Goal: Task Accomplishment & Management: Complete application form

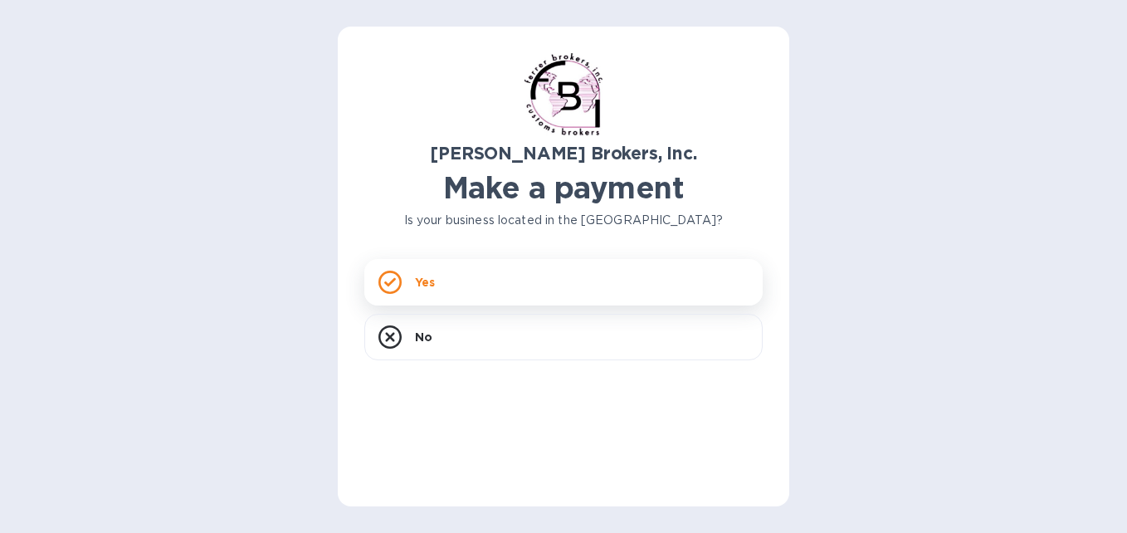
click at [474, 271] on div "Yes" at bounding box center [563, 282] width 398 height 46
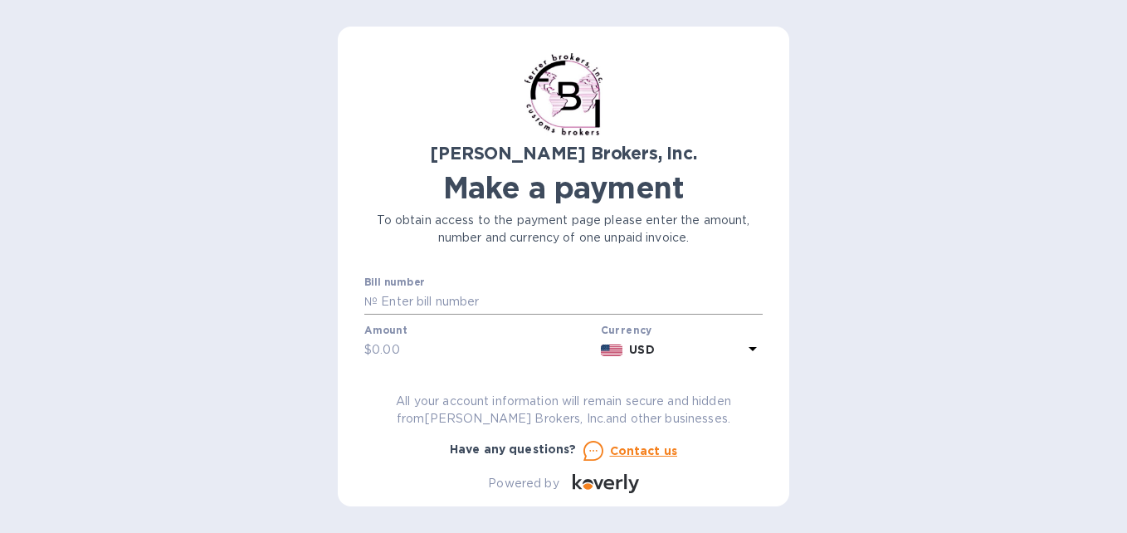
drag, startPoint x: 489, startPoint y: 309, endPoint x: 495, endPoint y: 295, distance: 14.5
click at [489, 309] on input "text" at bounding box center [570, 302] width 385 height 25
type input "50142"
click at [503, 349] on input "text" at bounding box center [483, 350] width 222 height 25
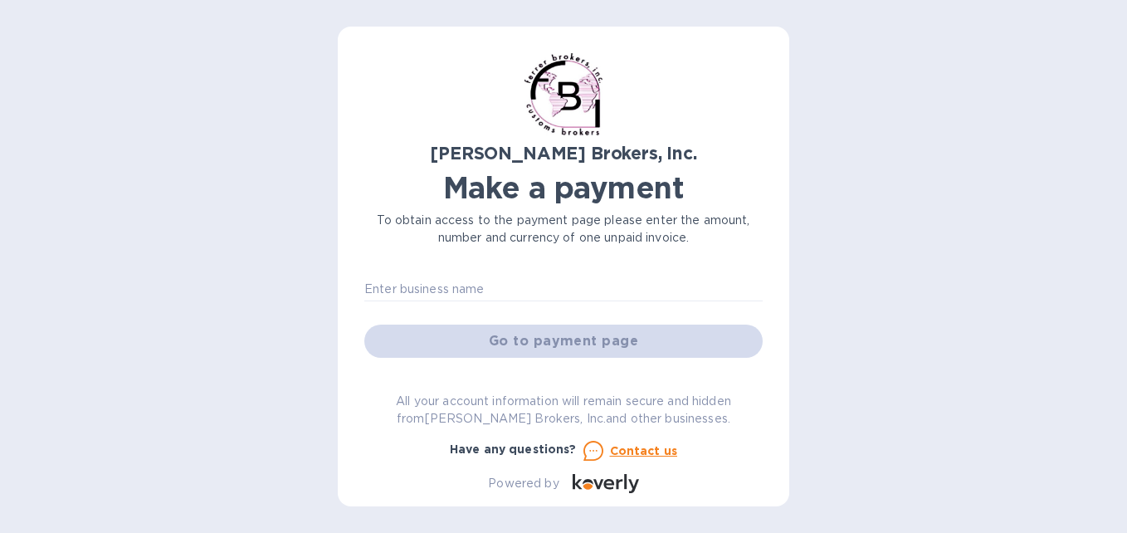
scroll to position [83, 0]
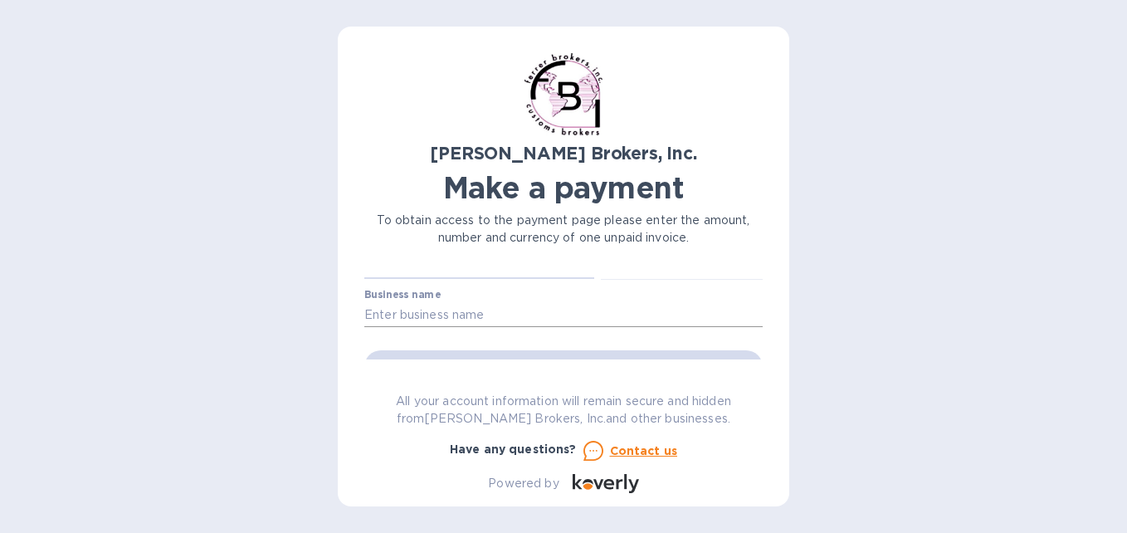
type input "650"
click at [509, 326] on input "text" at bounding box center [563, 314] width 398 height 25
type input "EL [PERSON_NAME] DE [PERSON_NAME]"
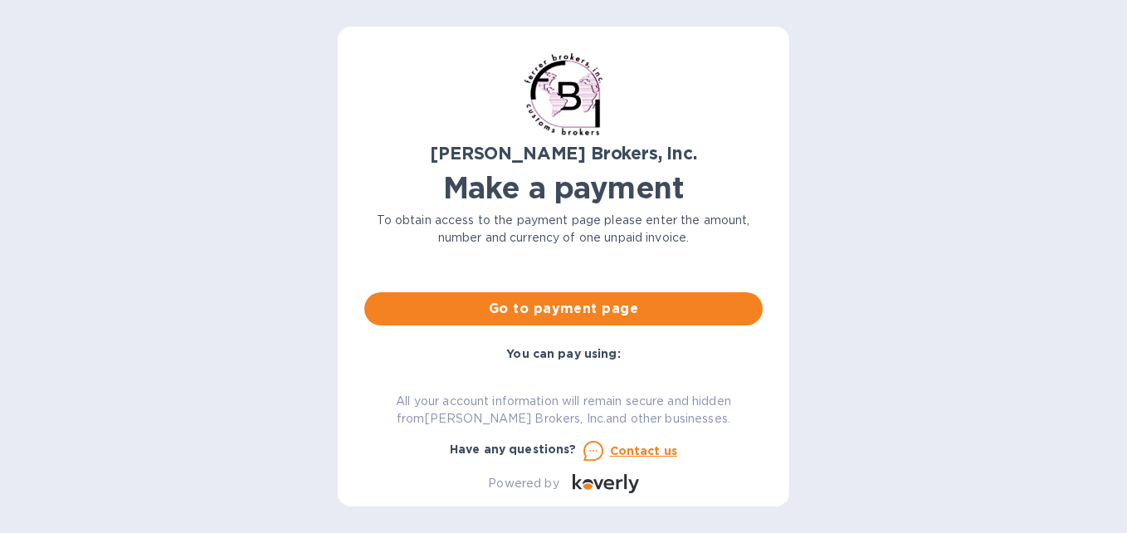
scroll to position [166, 0]
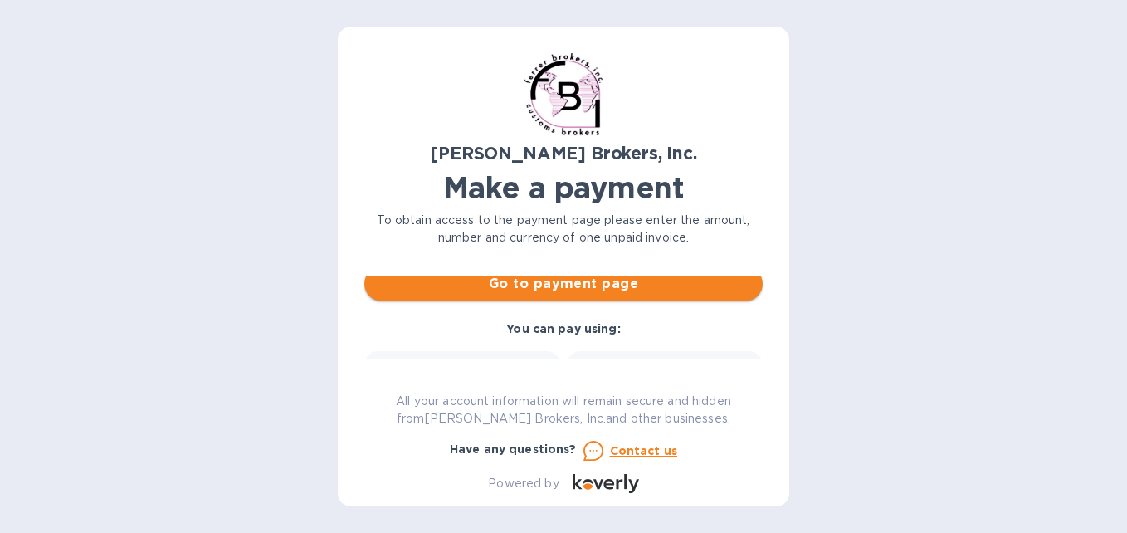
click at [588, 290] on span "Go to payment page" at bounding box center [564, 284] width 372 height 20
